Goal: Complete application form

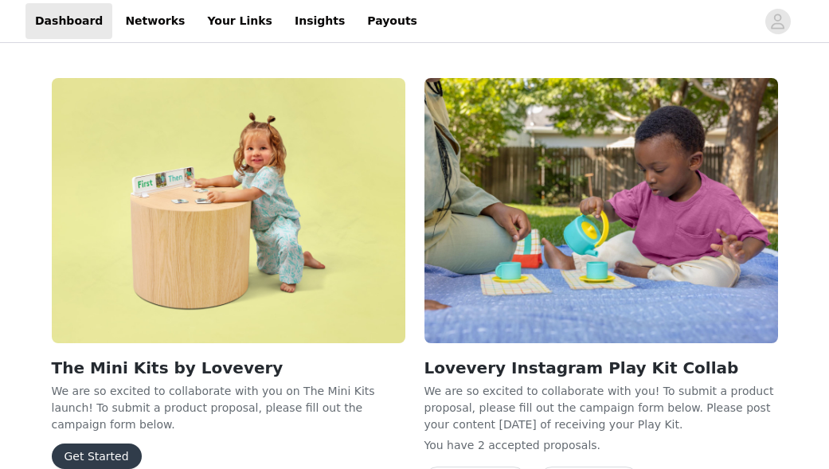
scroll to position [103, 0]
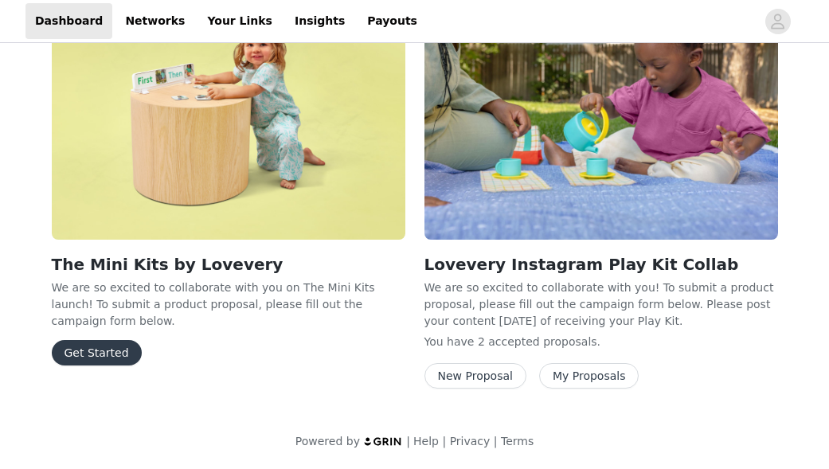
click at [119, 340] on button "Get Started" at bounding box center [97, 352] width 90 height 25
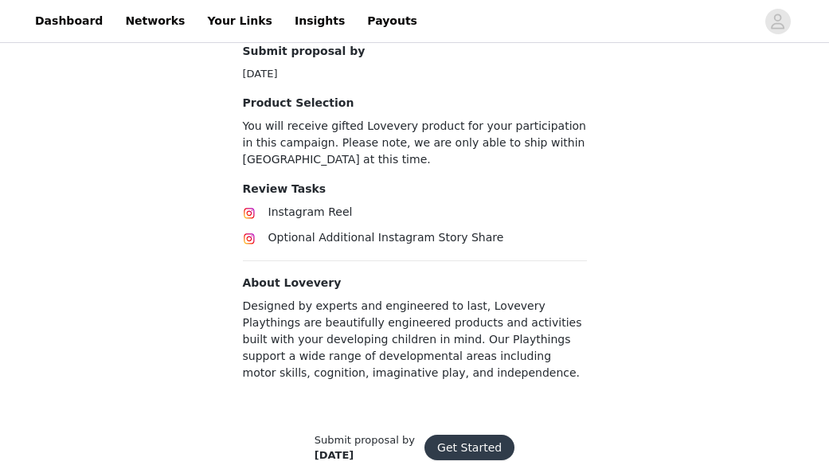
scroll to position [907, 0]
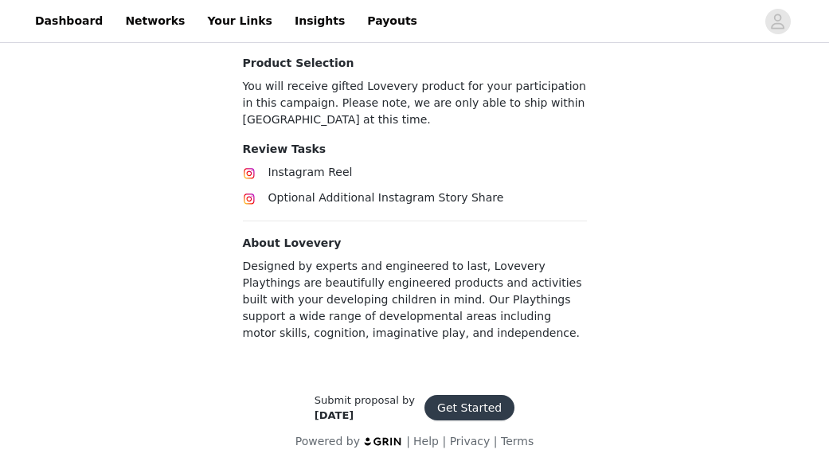
click at [466, 402] on button "Get Started" at bounding box center [469, 407] width 90 height 25
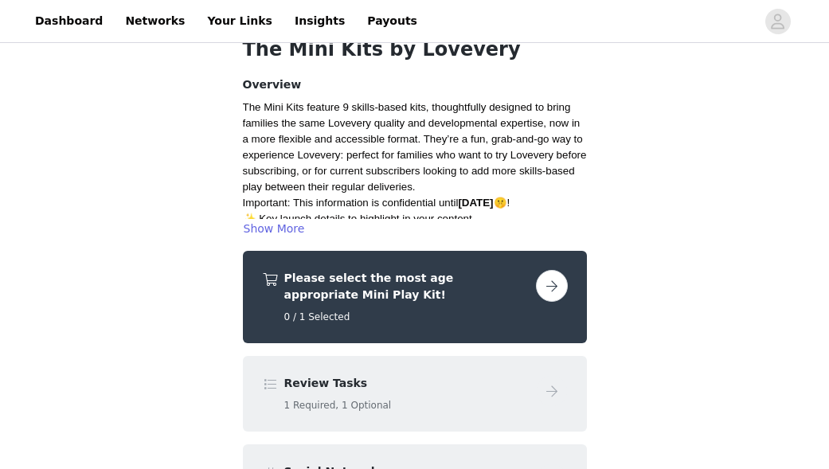
scroll to position [86, 0]
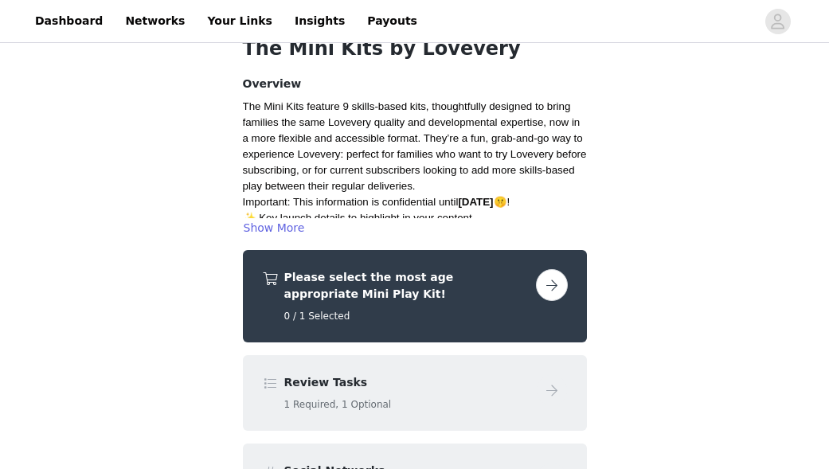
click at [551, 291] on button "button" at bounding box center [552, 285] width 32 height 32
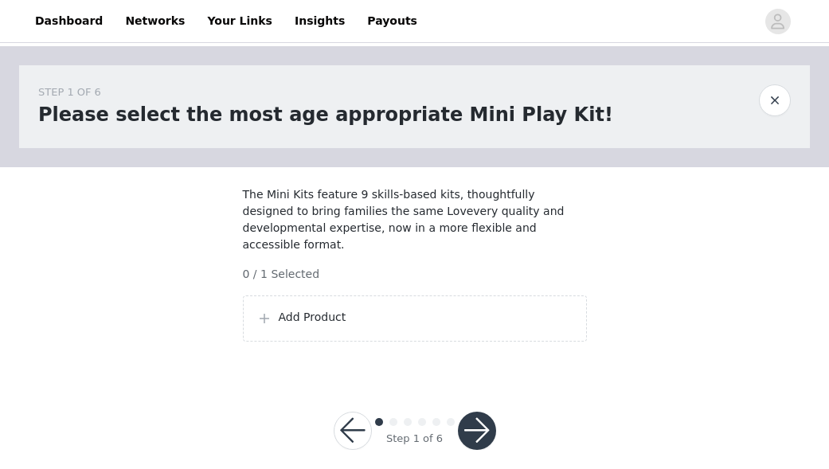
scroll to position [18, 0]
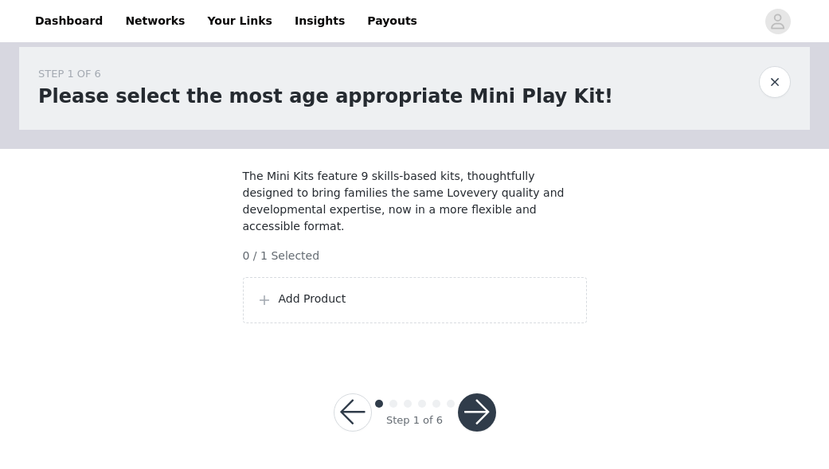
click at [506, 283] on div "Add Product" at bounding box center [415, 300] width 344 height 46
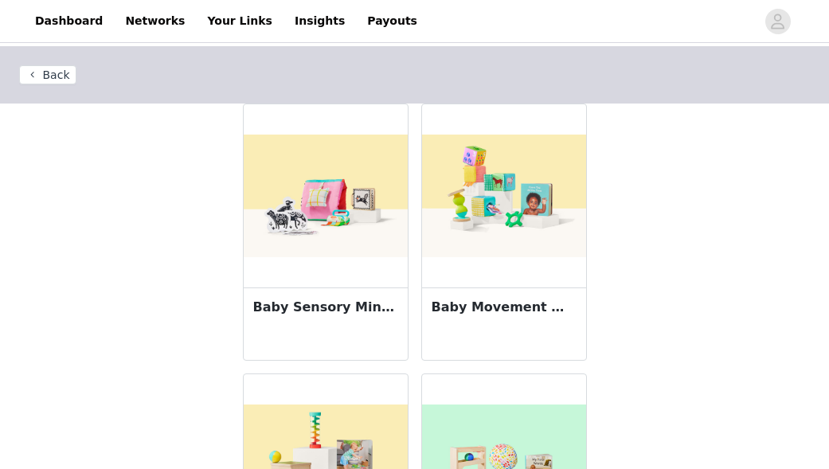
click at [549, 193] on img at bounding box center [504, 196] width 164 height 123
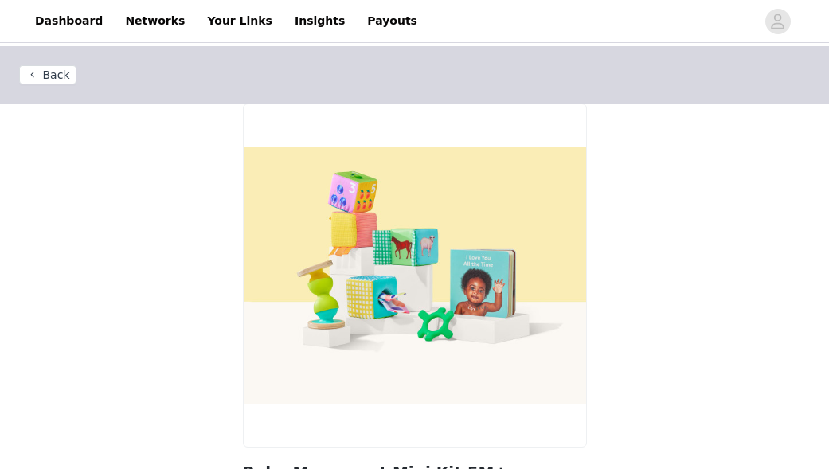
scroll to position [123, 0]
click at [41, 84] on header "Back" at bounding box center [414, 74] width 829 height 57
click at [41, 78] on button "Back" at bounding box center [47, 74] width 57 height 19
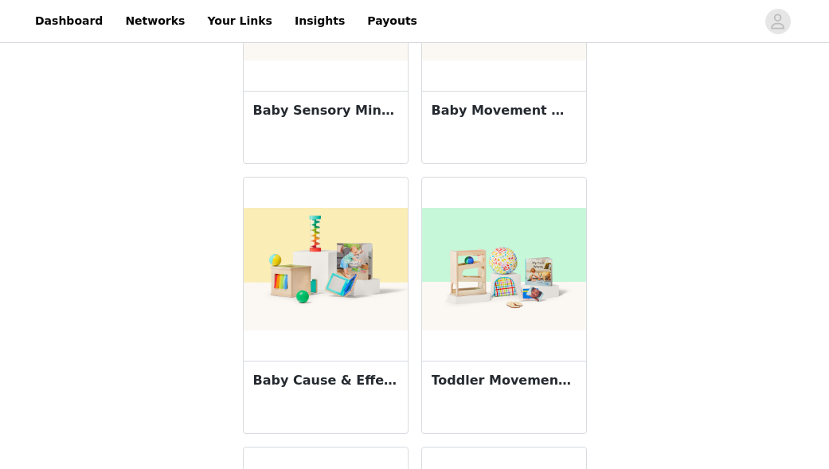
scroll to position [198, 0]
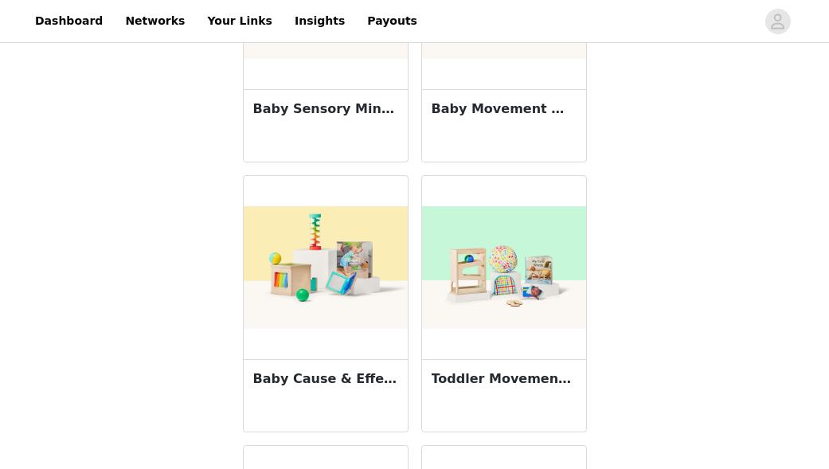
click at [247, 280] on img at bounding box center [326, 267] width 164 height 123
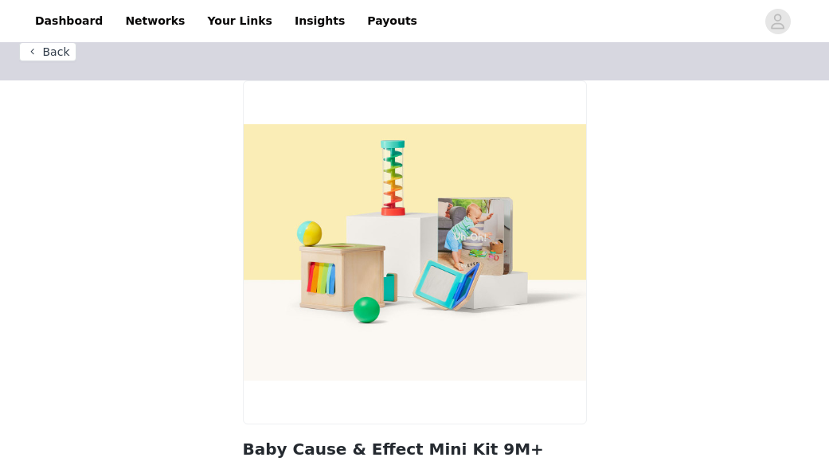
scroll to position [18, 0]
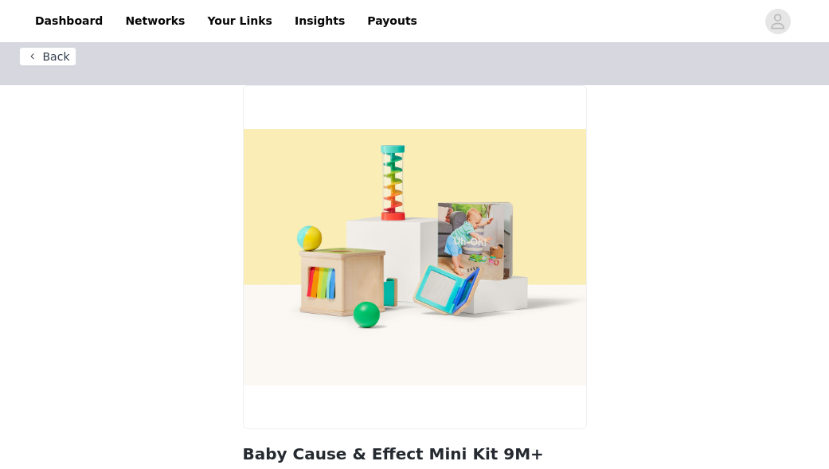
click at [56, 66] on header "Back" at bounding box center [414, 56] width 829 height 57
click at [56, 61] on button "Back" at bounding box center [47, 56] width 57 height 19
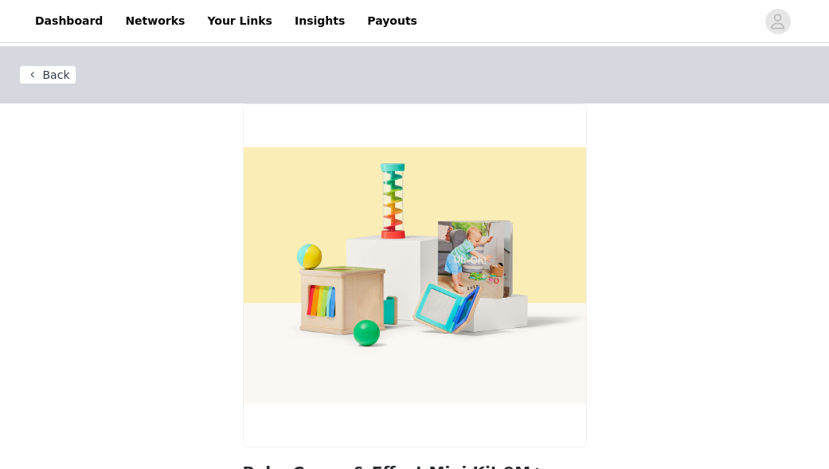
click at [33, 75] on button "Back" at bounding box center [47, 74] width 57 height 19
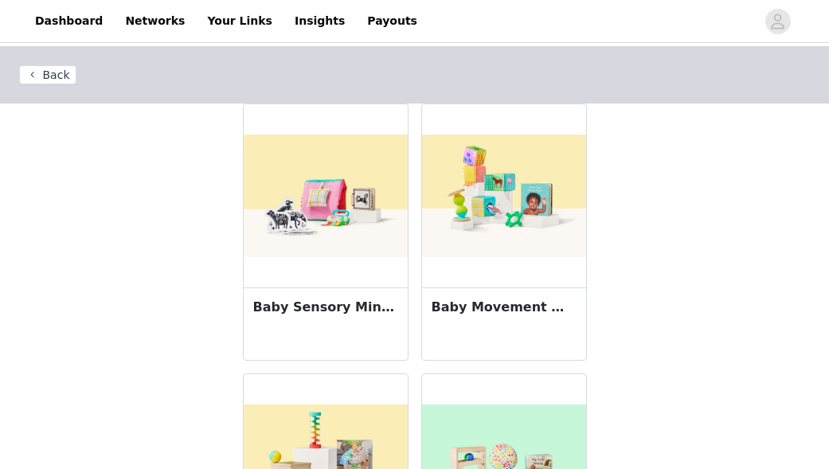
click at [469, 221] on img at bounding box center [504, 196] width 164 height 123
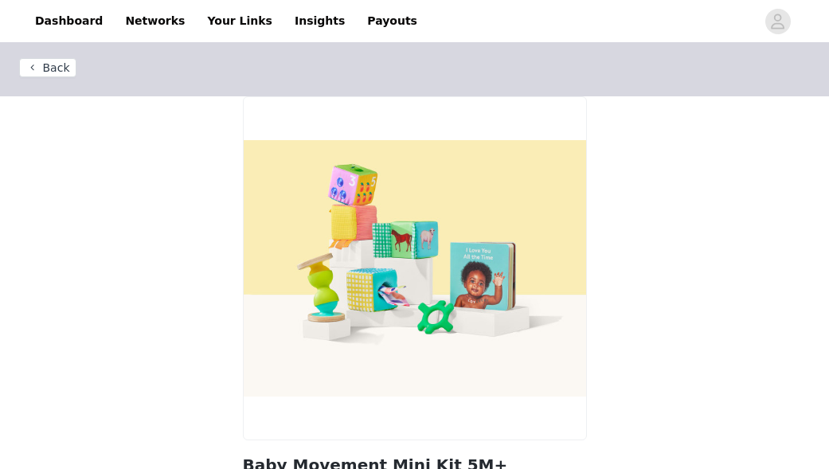
scroll to position [123, 0]
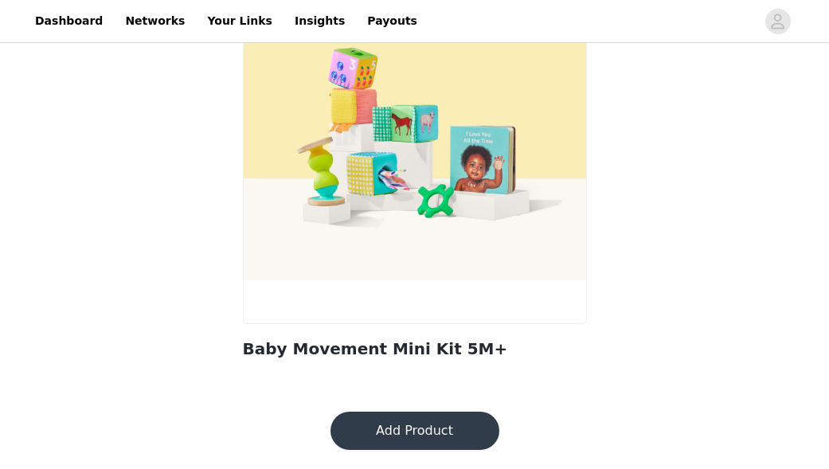
click at [442, 439] on button "Add Product" at bounding box center [414, 431] width 169 height 38
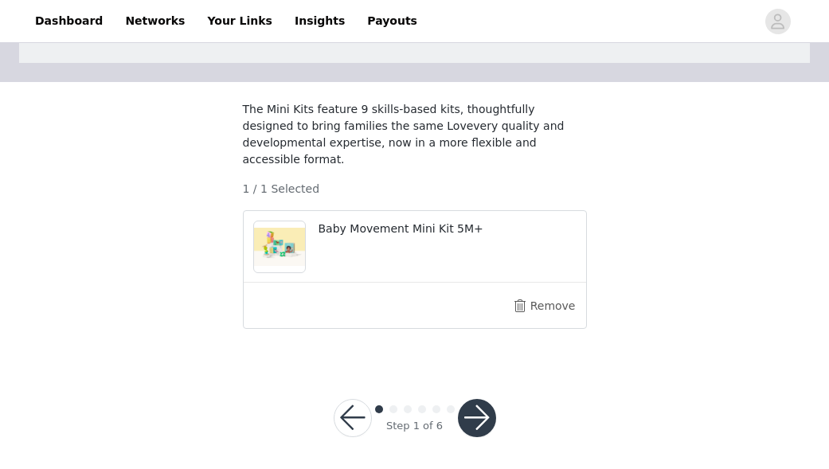
scroll to position [91, 0]
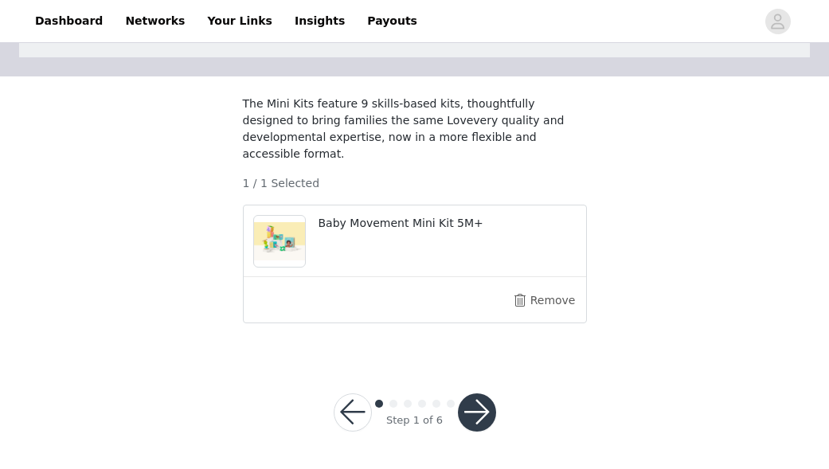
click at [477, 413] on button "button" at bounding box center [477, 412] width 38 height 38
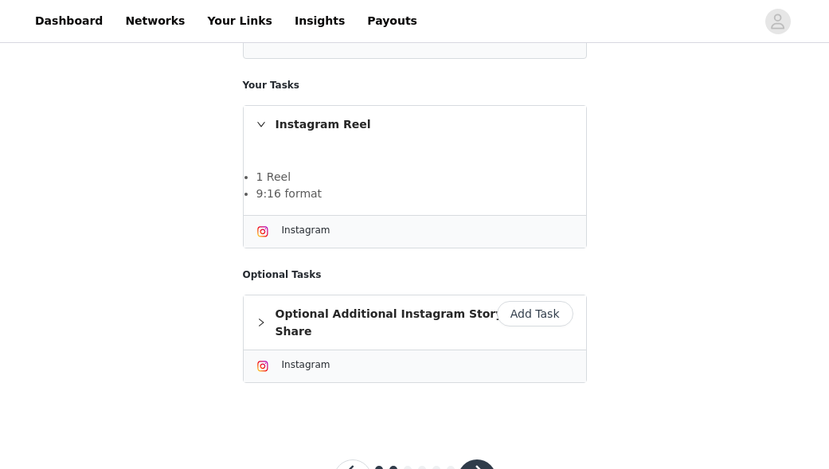
scroll to position [325, 0]
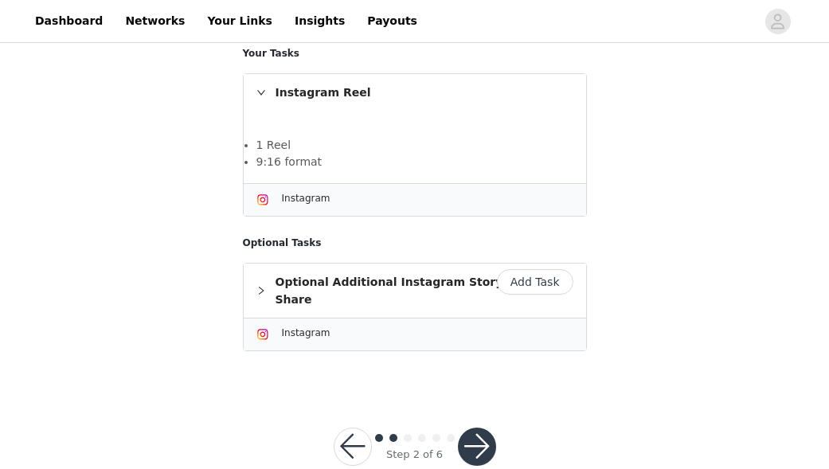
click at [433, 164] on div "1 Reel 9:16 format" at bounding box center [415, 147] width 342 height 72
click at [433, 190] on div "Instagram" at bounding box center [427, 198] width 291 height 16
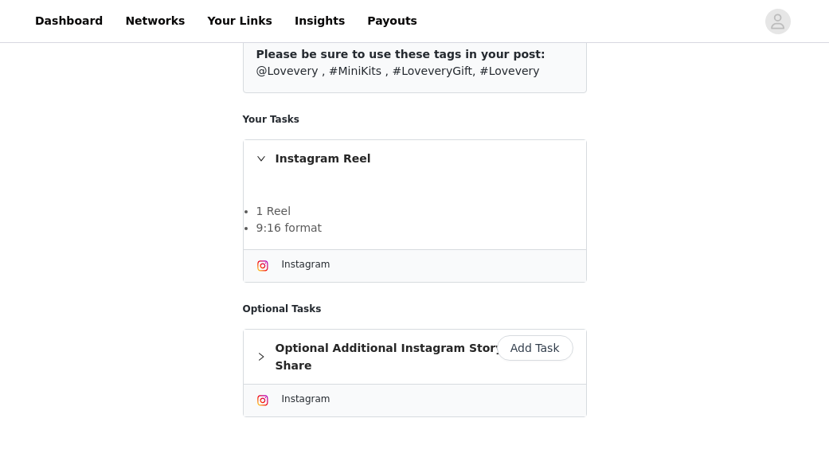
scroll to position [252, 0]
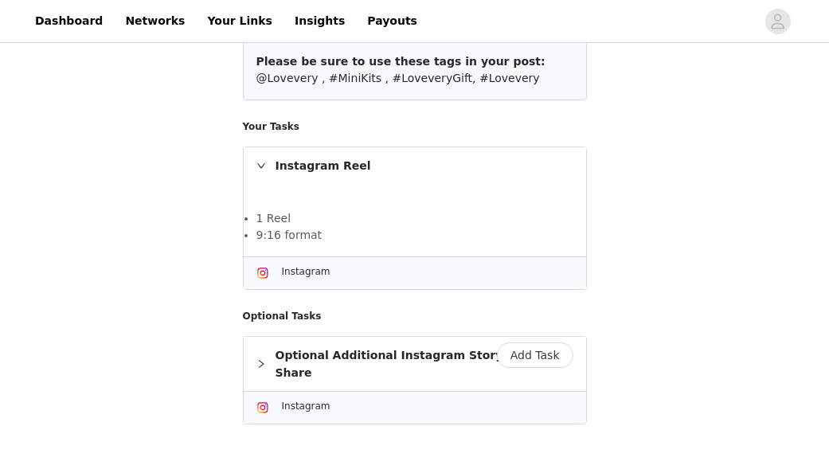
click at [520, 342] on button "Add Task" at bounding box center [535, 354] width 76 height 25
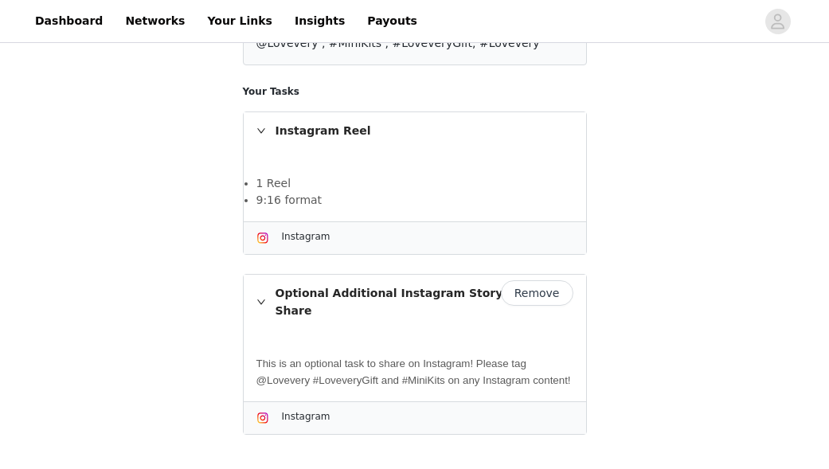
scroll to position [258, 0]
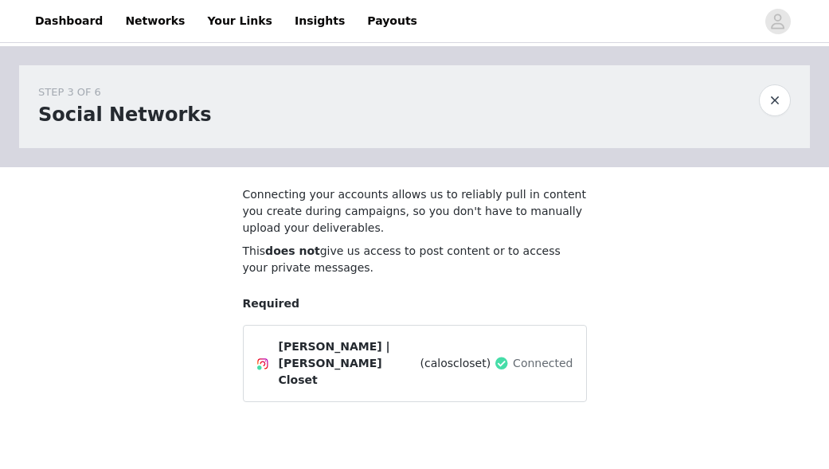
scroll to position [68, 0]
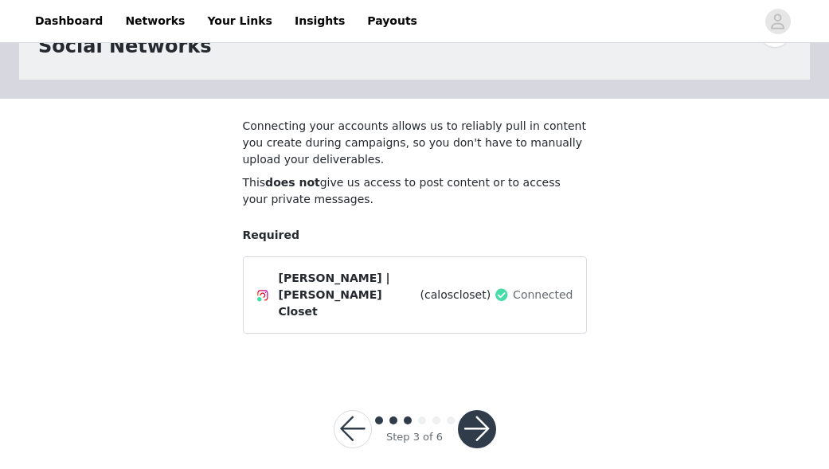
click at [481, 415] on button "button" at bounding box center [477, 429] width 38 height 38
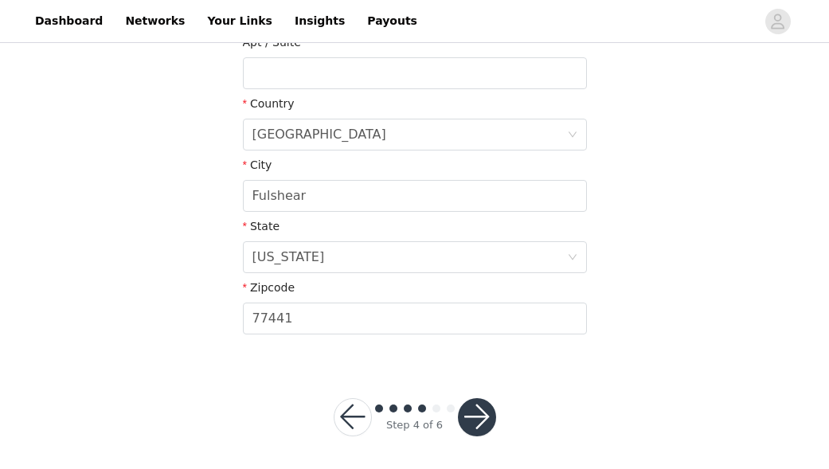
scroll to position [513, 0]
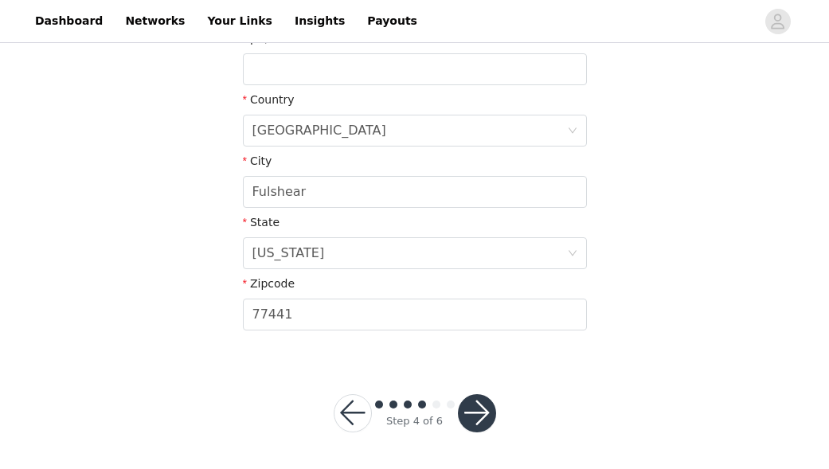
click at [481, 416] on button "button" at bounding box center [477, 413] width 38 height 38
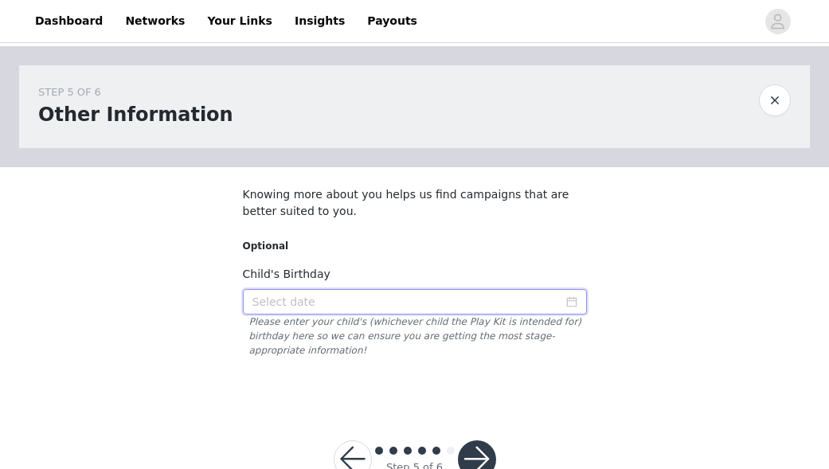
click at [501, 298] on input at bounding box center [415, 301] width 344 height 25
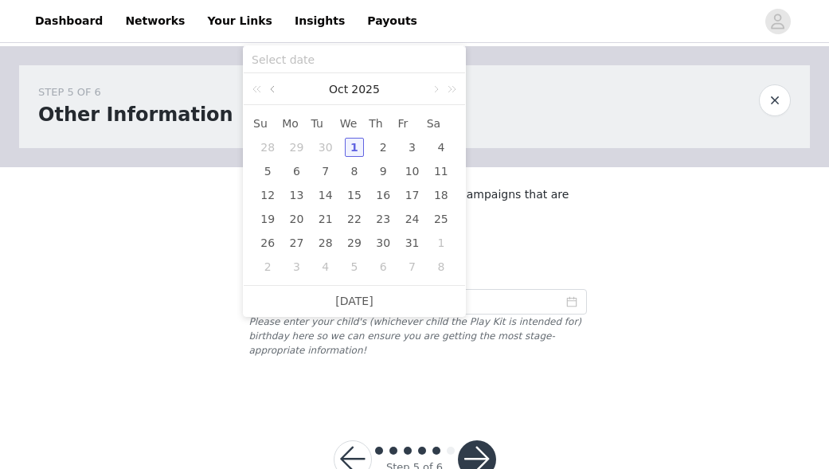
click at [275, 91] on link at bounding box center [274, 89] width 14 height 32
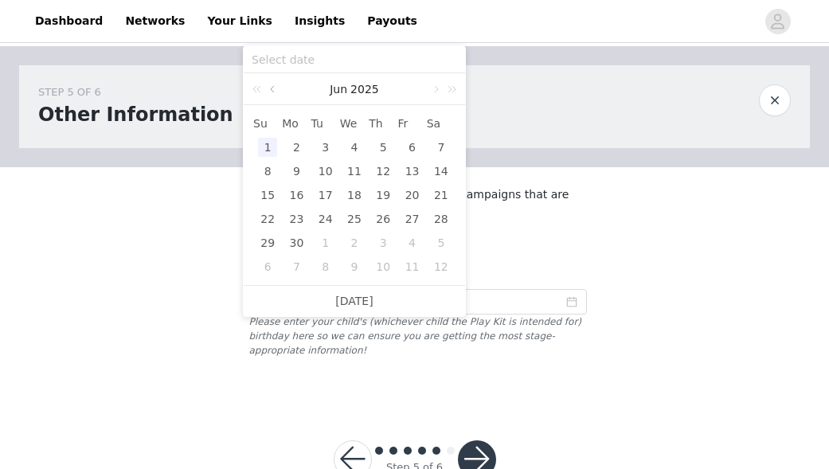
click at [274, 91] on link at bounding box center [274, 89] width 14 height 32
click at [276, 91] on link at bounding box center [274, 89] width 14 height 32
click at [269, 241] on div "26" at bounding box center [267, 242] width 19 height 19
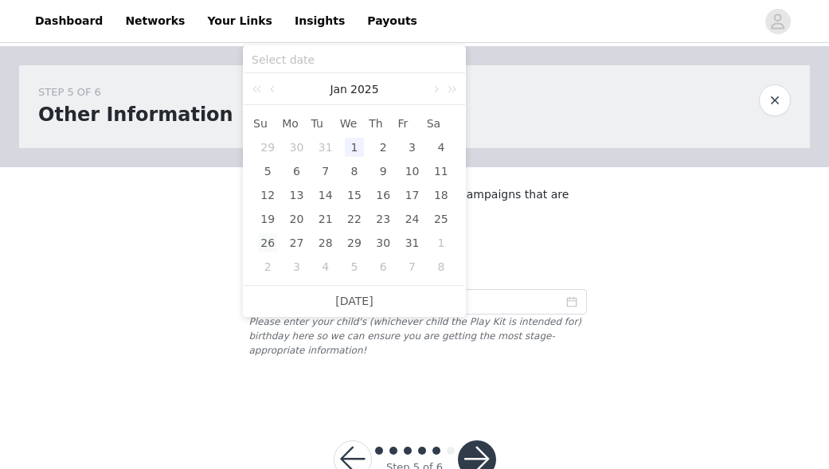
type input "2025-01-26"
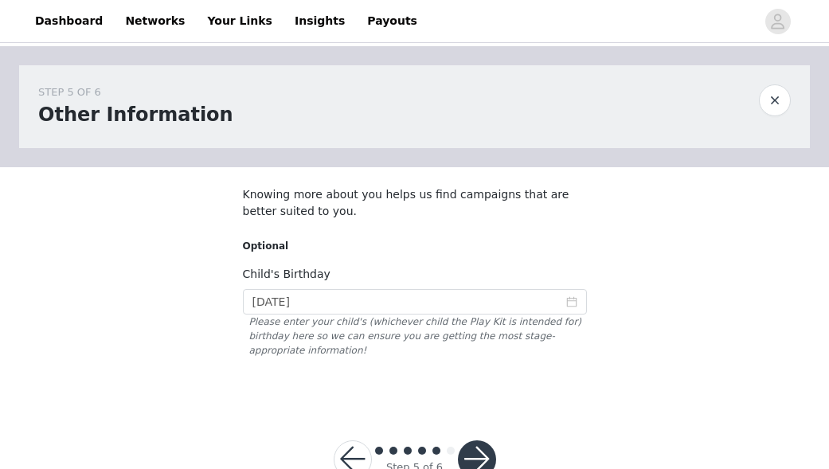
click at [480, 451] on button "button" at bounding box center [477, 459] width 38 height 38
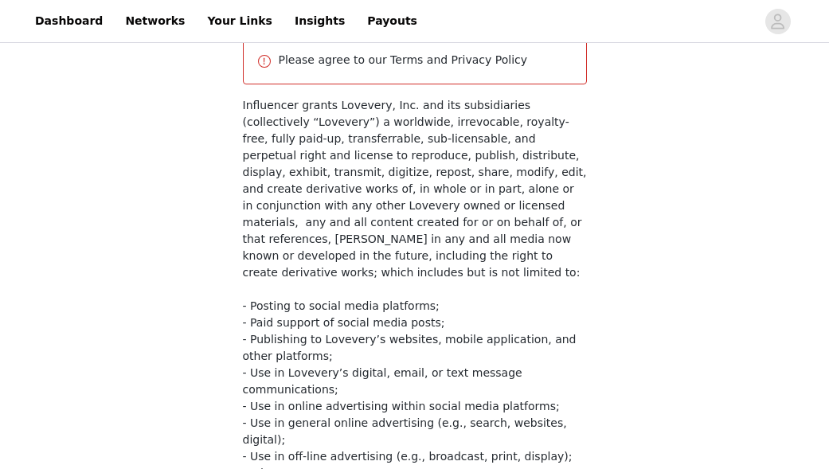
scroll to position [374, 0]
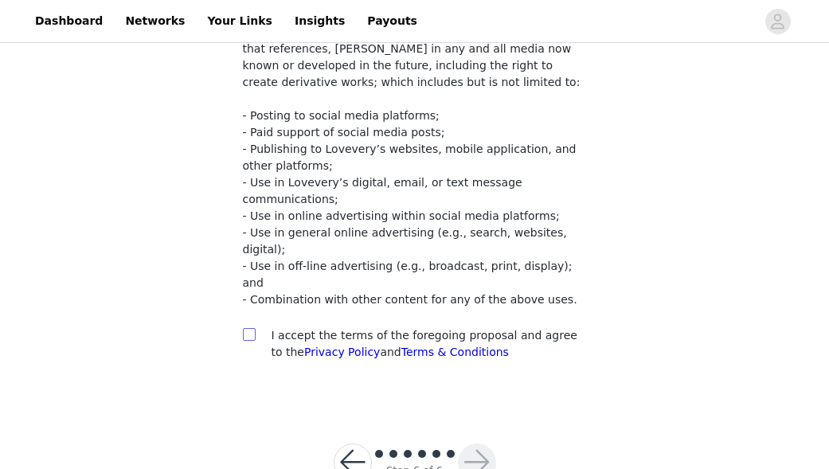
click at [251, 328] on input "checkbox" at bounding box center [248, 333] width 11 height 11
checkbox input "true"
click at [474, 443] on button "button" at bounding box center [477, 462] width 38 height 38
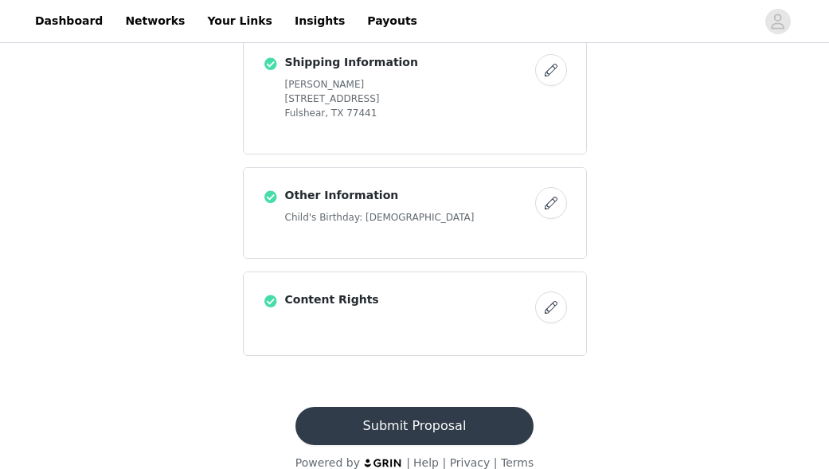
scroll to position [761, 0]
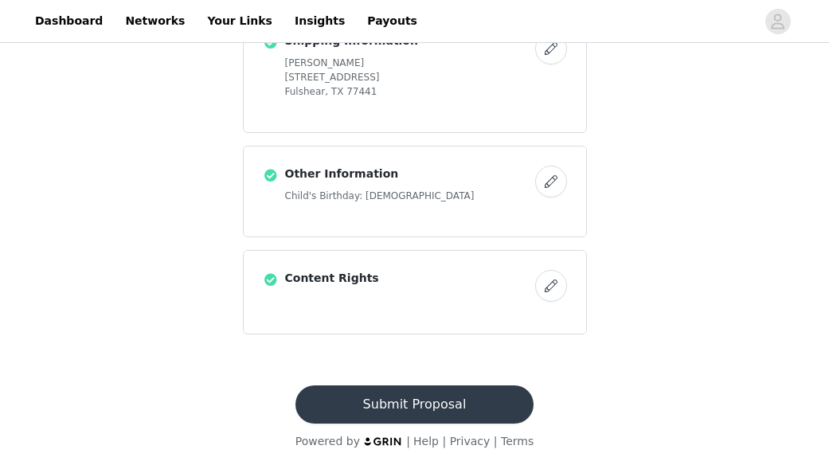
click at [467, 414] on button "Submit Proposal" at bounding box center [414, 404] width 238 height 38
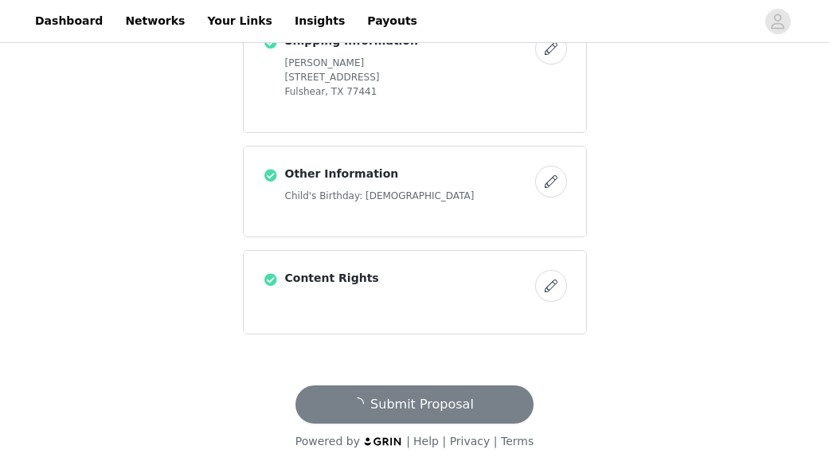
scroll to position [0, 0]
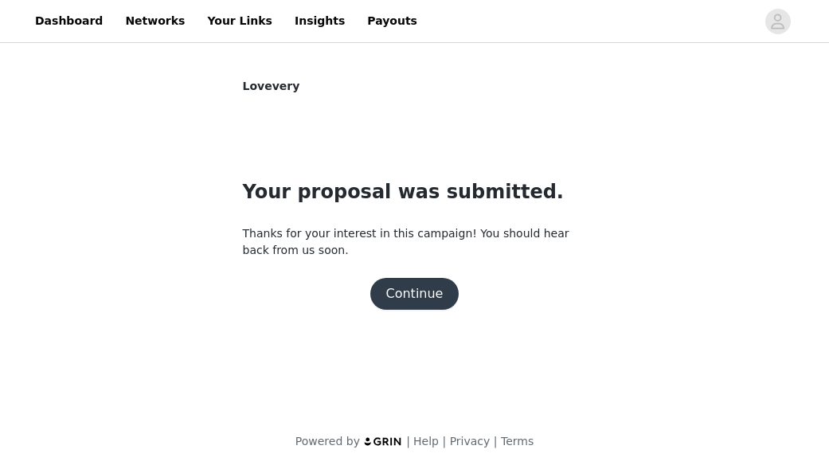
click at [419, 291] on button "Continue" at bounding box center [414, 294] width 89 height 32
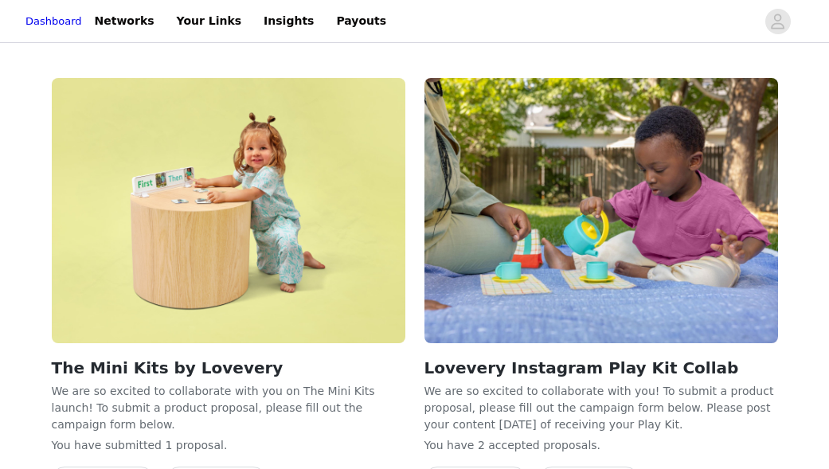
scroll to position [103, 0]
